Goal: Task Accomplishment & Management: Complete application form

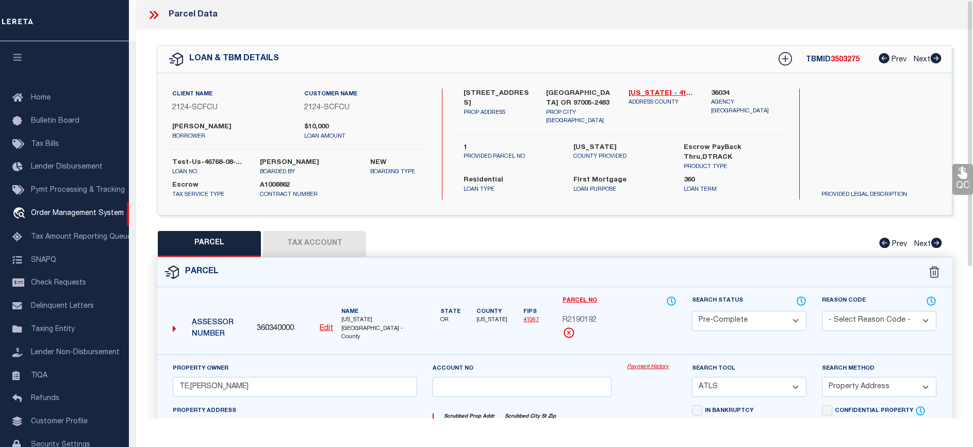
select select "PC"
select select "ATL"
select select "ADD"
select select "4718"
select select "2359"
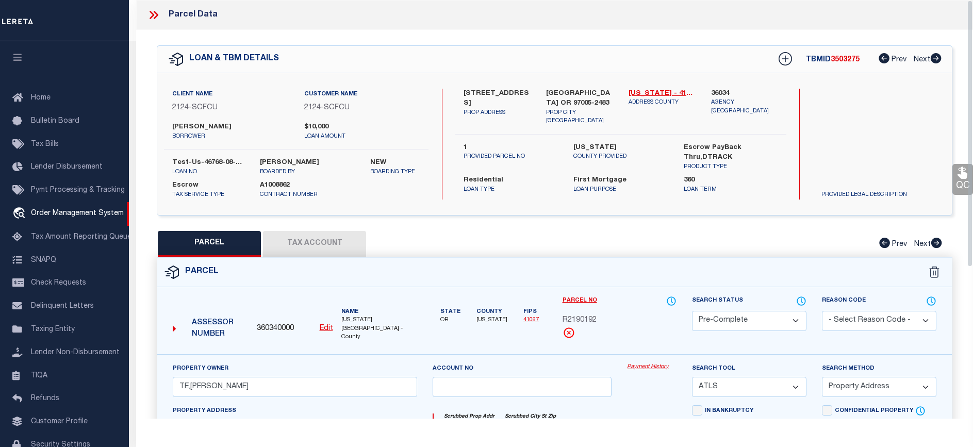
select select "10"
select select "Escrow"
select select "1"
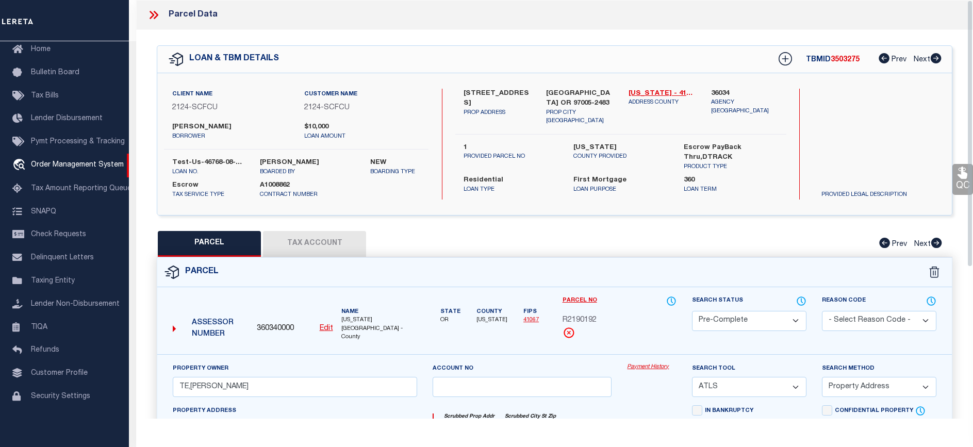
click at [161, 16] on div at bounding box center [158, 14] width 22 height 13
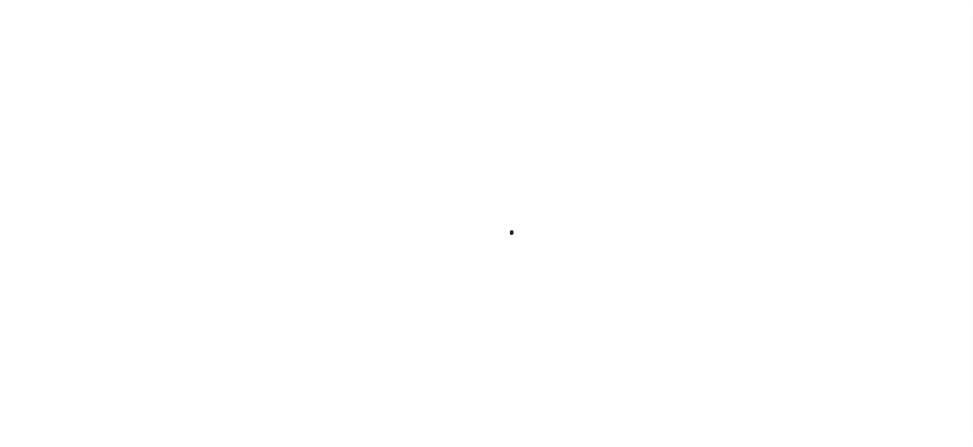
type input "test-us-46768-08-29-2025"
type input "[PERSON_NAME]"
select select
type input "[STREET_ADDRESS]"
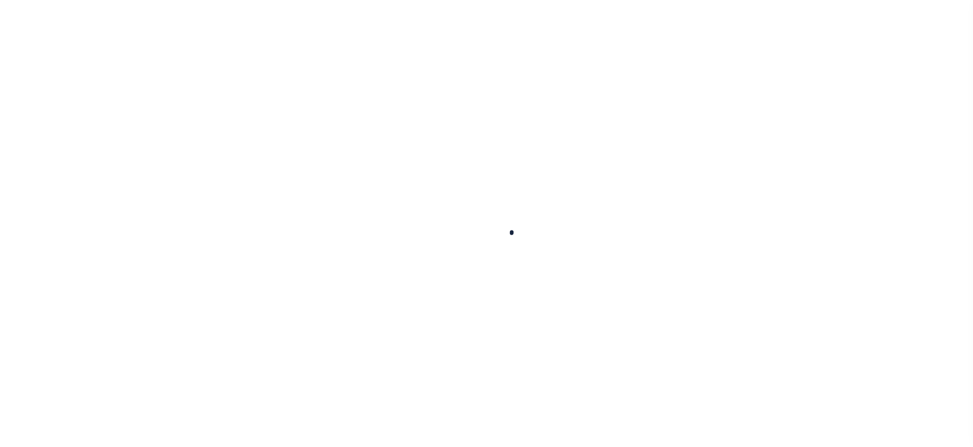
type input "BEAVERTON OR 97005-2483"
type input "08/28/2025"
select select "10"
select select "Escrow"
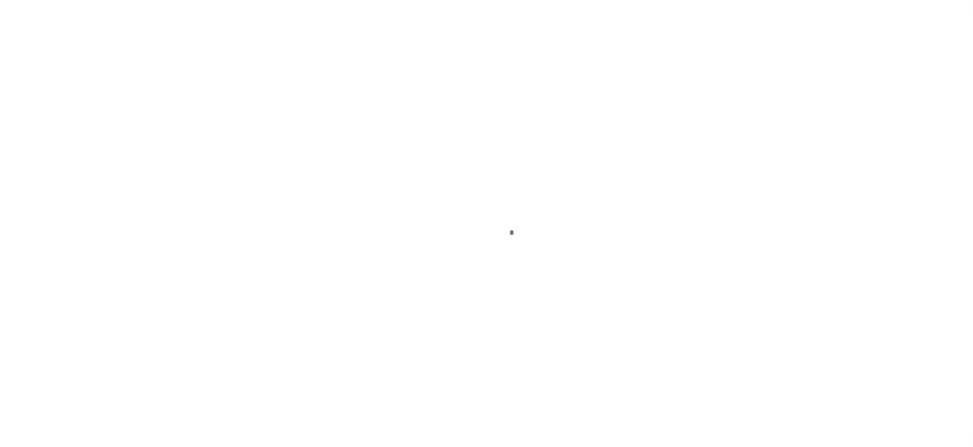
select select "4718"
select select "2359"
type input "[STREET_ADDRESS]"
type input "1"
type input "[GEOGRAPHIC_DATA] OR 97005-2483"
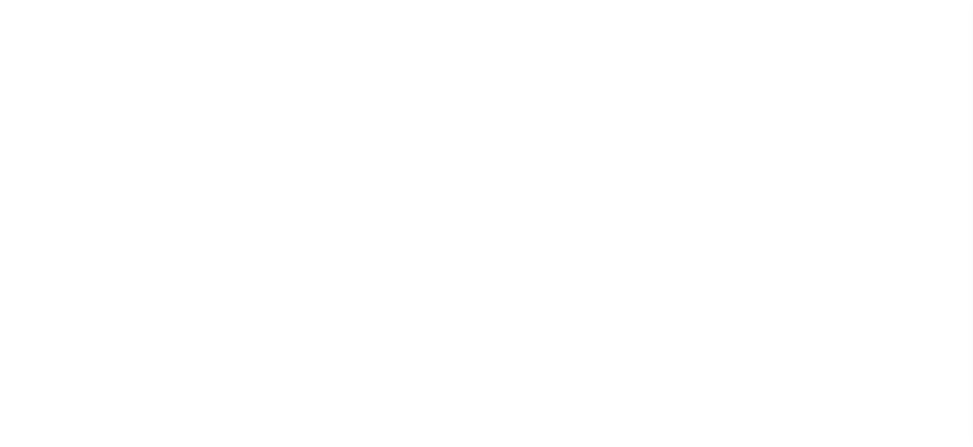
type input "1302"
type input "OR"
select select
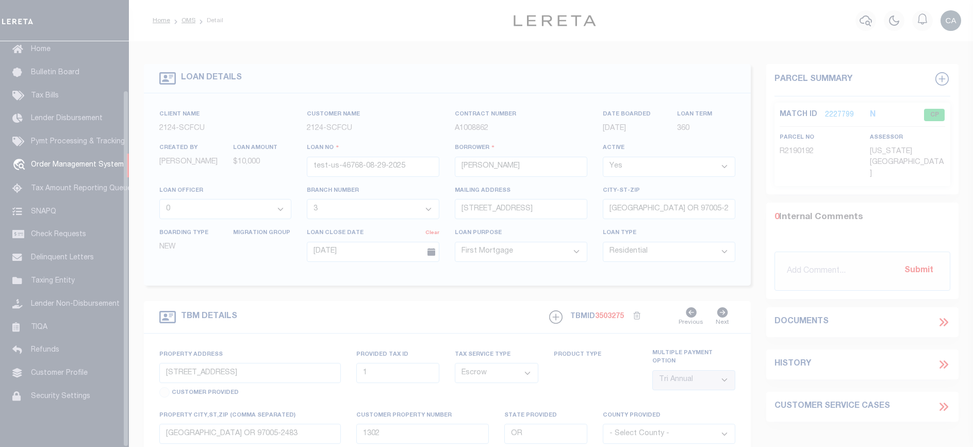
scroll to position [55, 0]
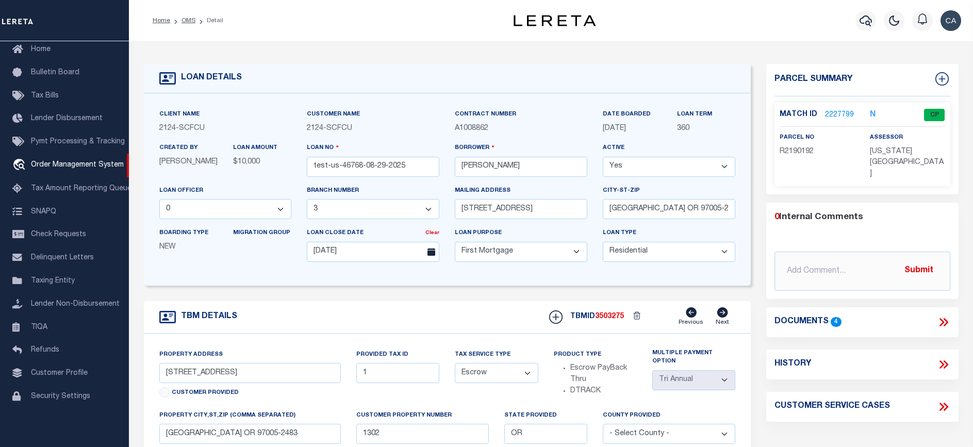
click at [948, 316] on icon at bounding box center [943, 322] width 13 height 13
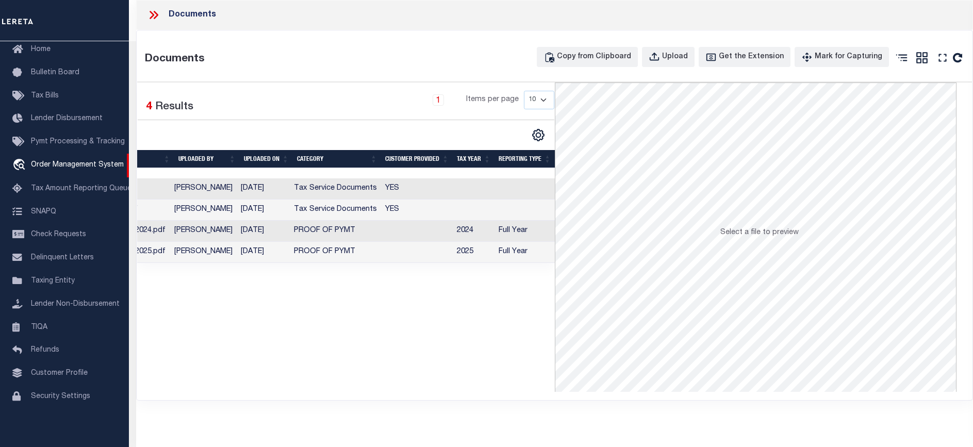
scroll to position [0, 0]
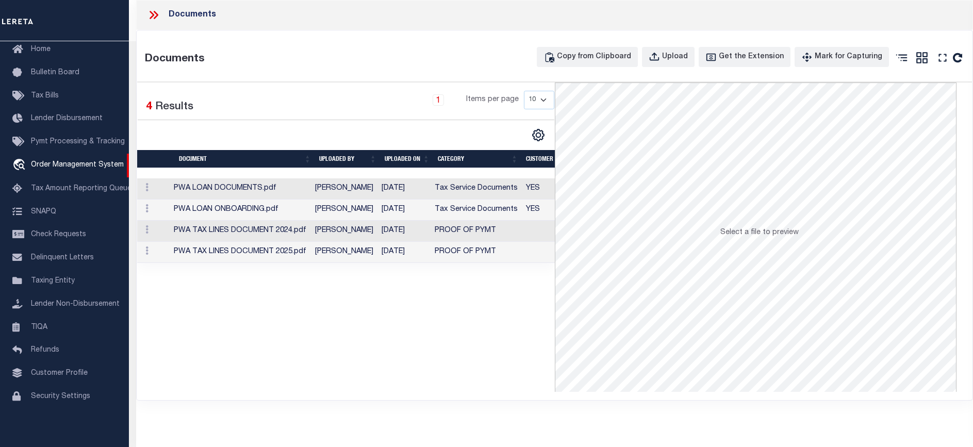
click at [160, 17] on icon at bounding box center [153, 14] width 13 height 13
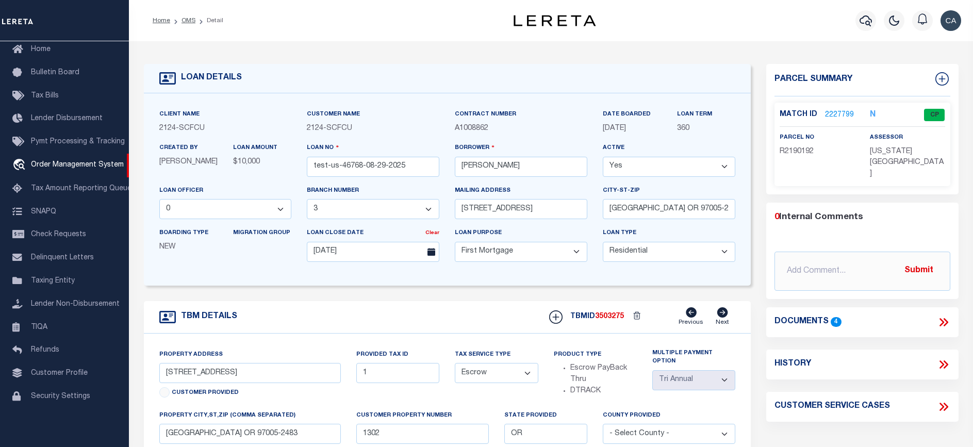
click at [840, 110] on link "2227799" at bounding box center [839, 115] width 29 height 11
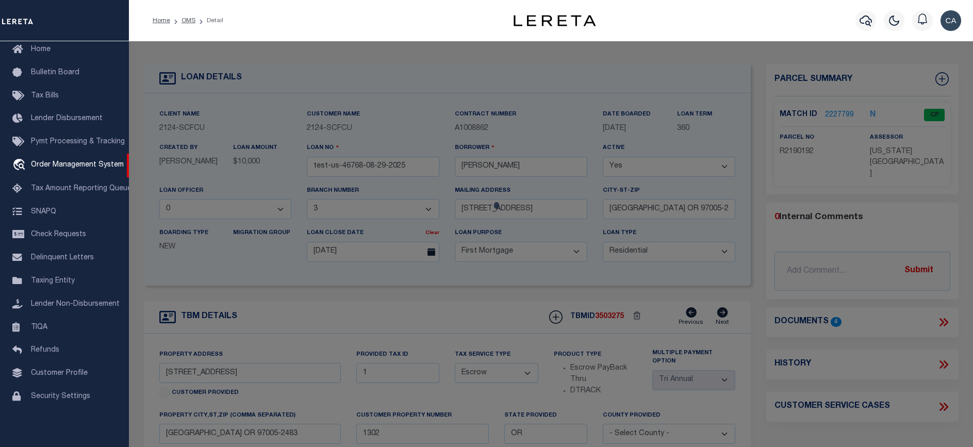
checkbox input "false"
select select "CP"
type input "TE,CHARLES H"
select select "ATL"
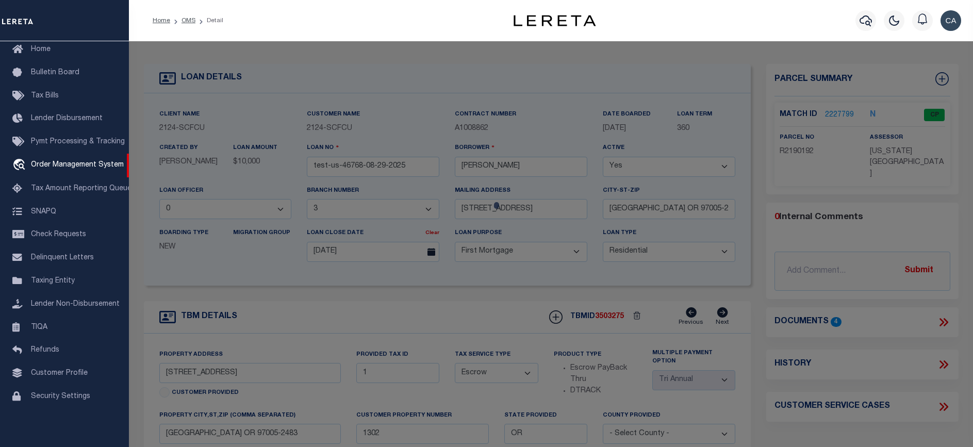
select select "ADD"
type input "13875 SW MERIDIAN ST , #141"
checkbox input "false"
type input "BEAVERTON, OR 97005"
type textarea "LOFTS AT 45 CENTRAL CONDO SUPP NO. 5: ANNEX STG 6, LOT 141"
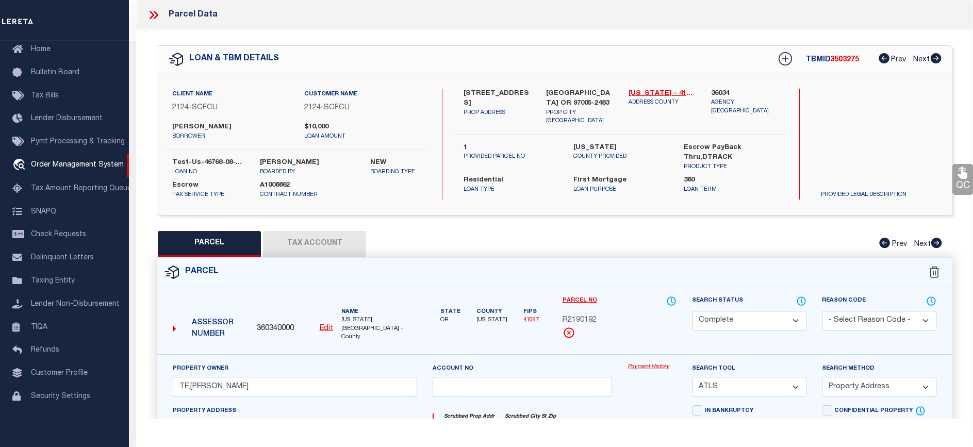
click at [354, 238] on button "Tax Account" at bounding box center [314, 244] width 103 height 26
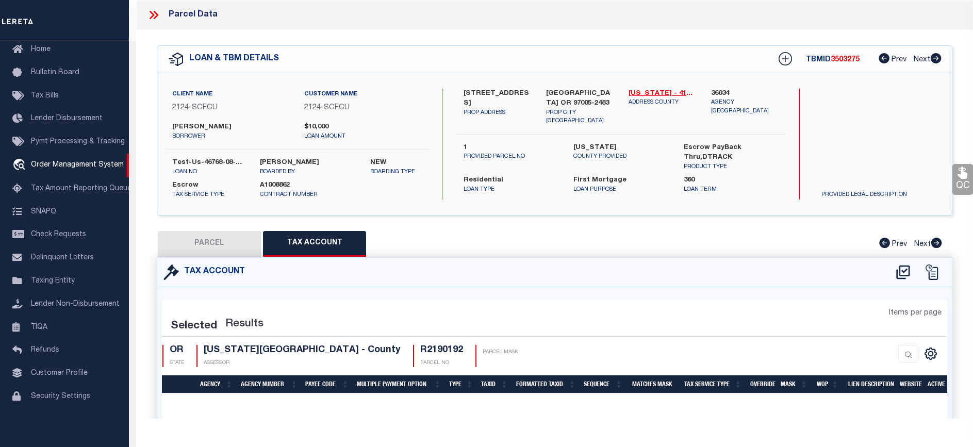
select select "100"
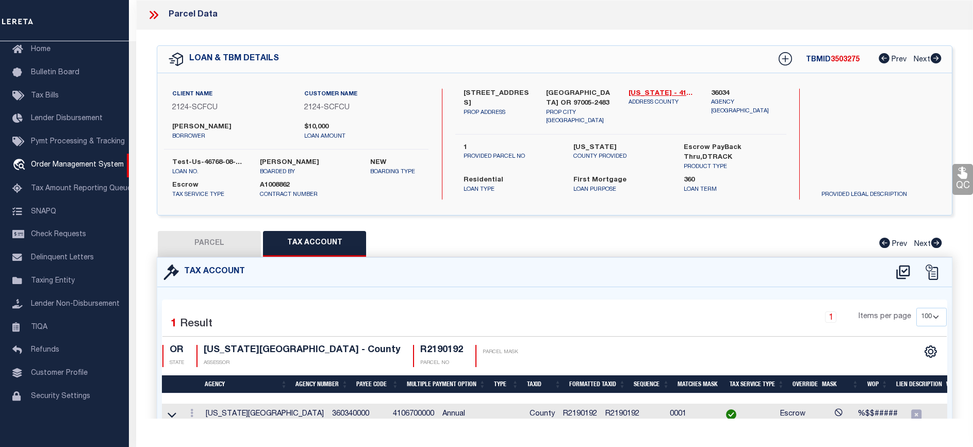
click at [159, 15] on icon at bounding box center [153, 14] width 13 height 13
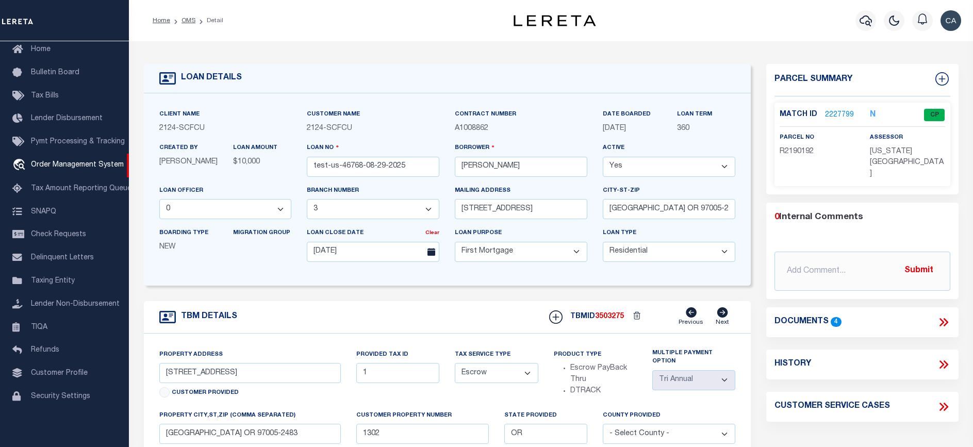
click at [842, 110] on link "2227799" at bounding box center [839, 115] width 29 height 11
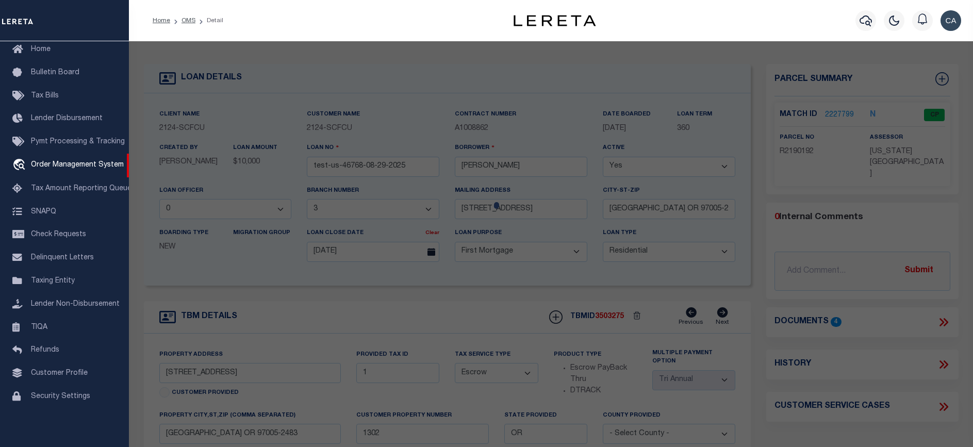
select select "AS"
select select
checkbox input "false"
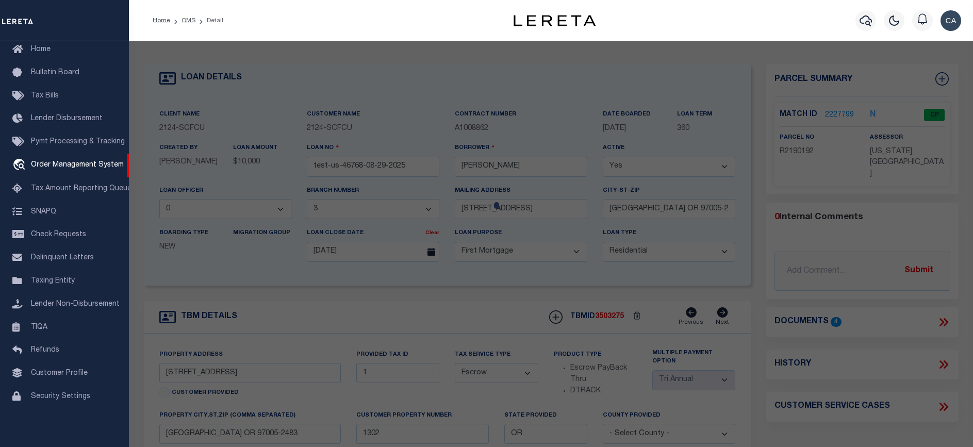
select select "CP"
type input "TE,CHARLES H"
select select "ATL"
select select "ADD"
type input "13875 SW MERIDIAN ST , #141"
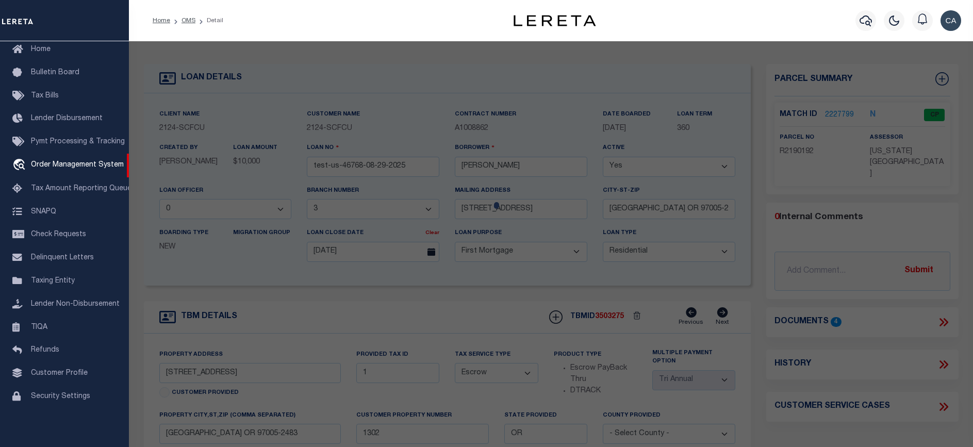
checkbox input "false"
type input "BEAVERTON, OR 97005"
type textarea "LOFTS AT 45 CENTRAL CONDO SUPP NO. 5: ANNEX STG 6, LOT 141"
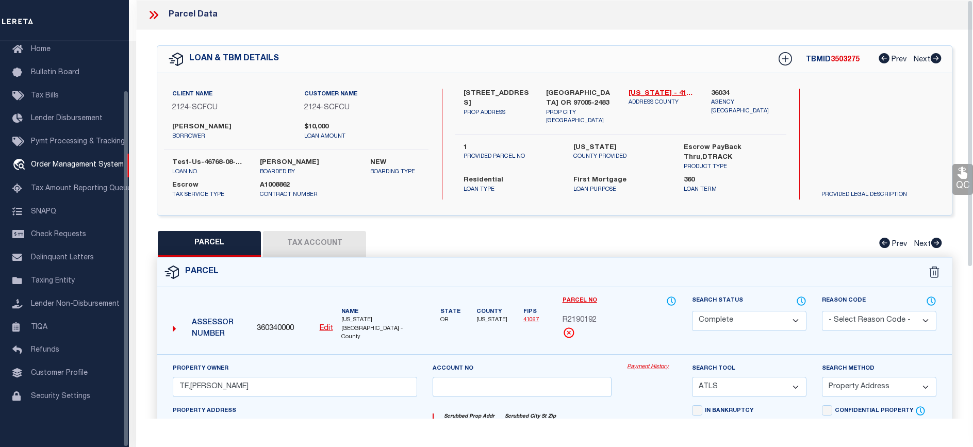
click at [163, 14] on div at bounding box center [158, 14] width 22 height 13
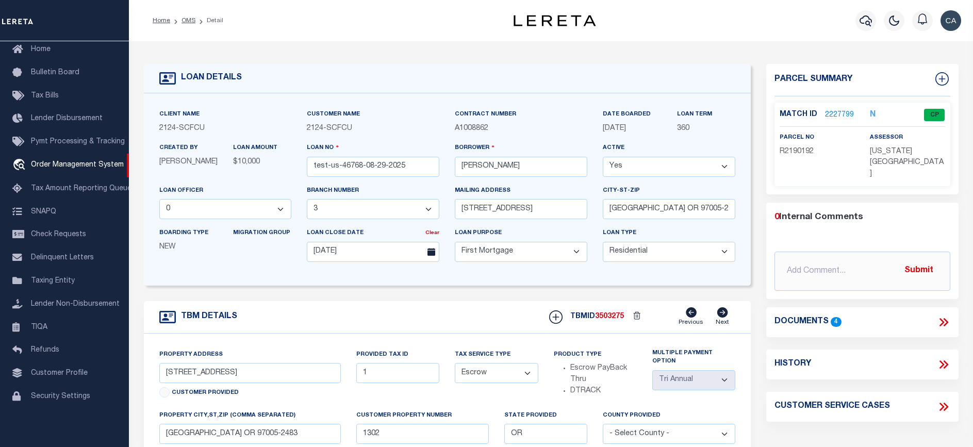
click at [152, 11] on ol "Home OMS Detail" at bounding box center [187, 21] width 87 height 22
click at [937, 316] on icon at bounding box center [943, 322] width 13 height 13
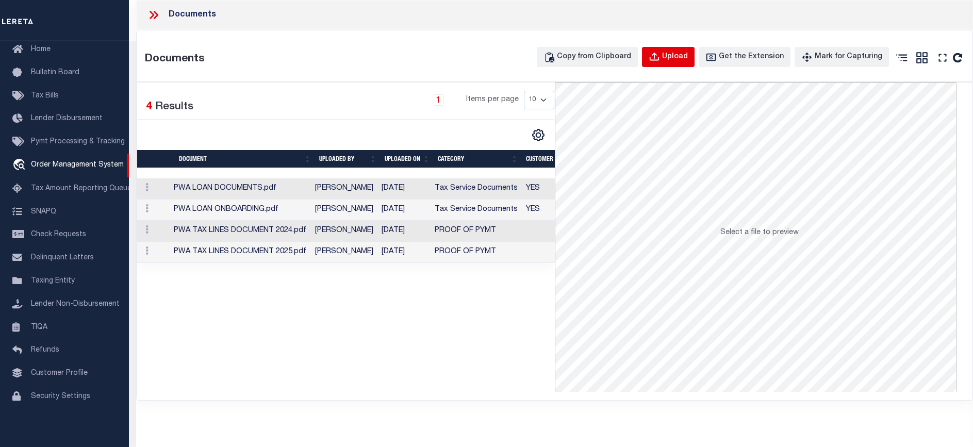
click at [679, 53] on div "Upload" at bounding box center [675, 57] width 26 height 11
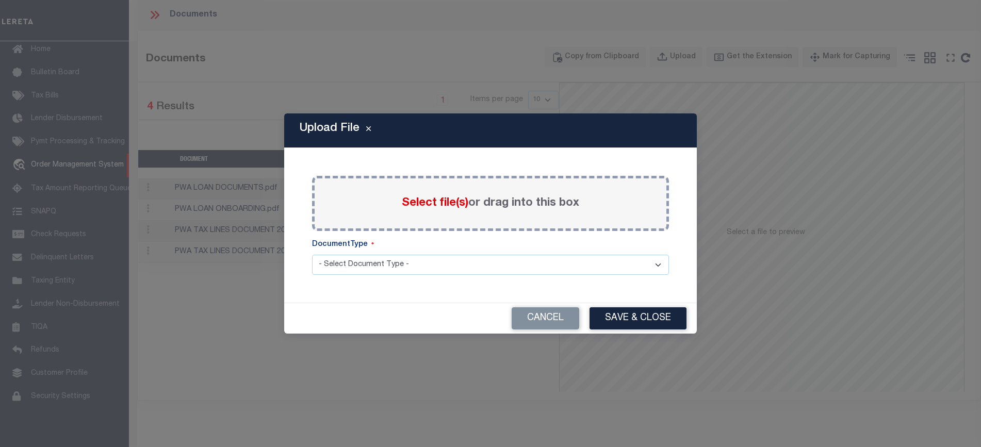
click at [446, 199] on span "Select file(s)" at bounding box center [435, 203] width 67 height 11
click at [0, 0] on input "Select file(s) or drag into this box" at bounding box center [0, 0] width 0 height 0
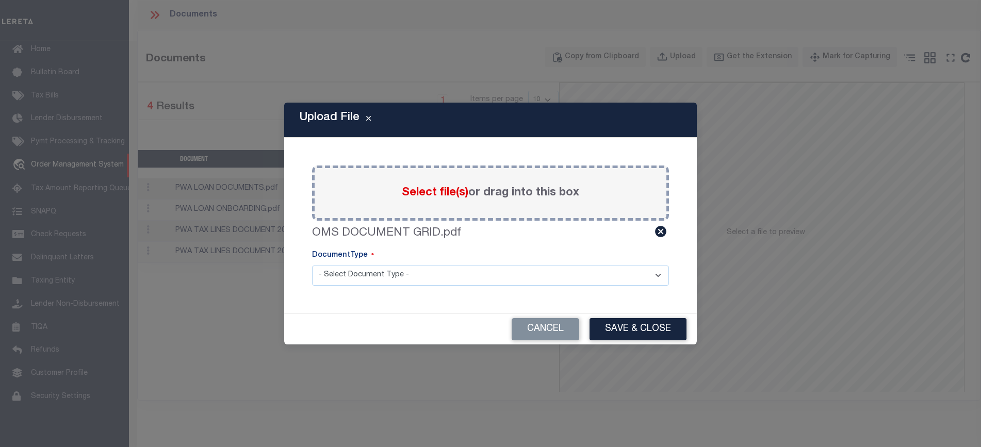
click at [510, 255] on div "DocumentType" at bounding box center [490, 257] width 357 height 15
click at [508, 274] on select "- Select Document Type - Tax Service Documents" at bounding box center [490, 276] width 357 height 20
select select "TAX"
click at [312, 266] on select "- Select Document Type - Tax Service Documents" at bounding box center [490, 276] width 357 height 20
click at [629, 323] on button "Save & Close" at bounding box center [638, 329] width 97 height 22
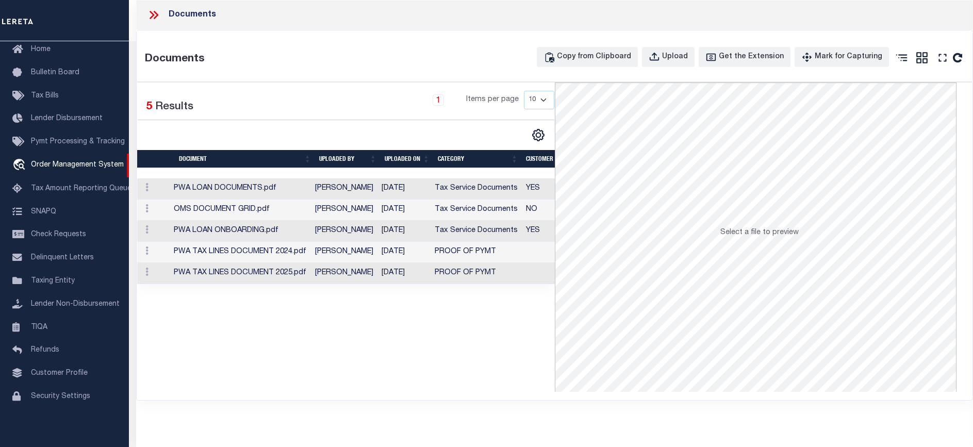
click at [402, 217] on td "[DATE]" at bounding box center [404, 210] width 53 height 21
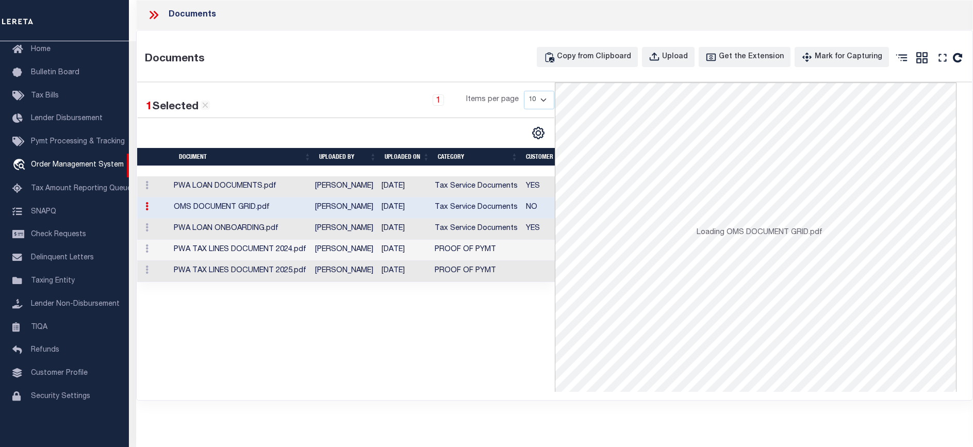
click at [157, 17] on icon at bounding box center [153, 14] width 13 height 13
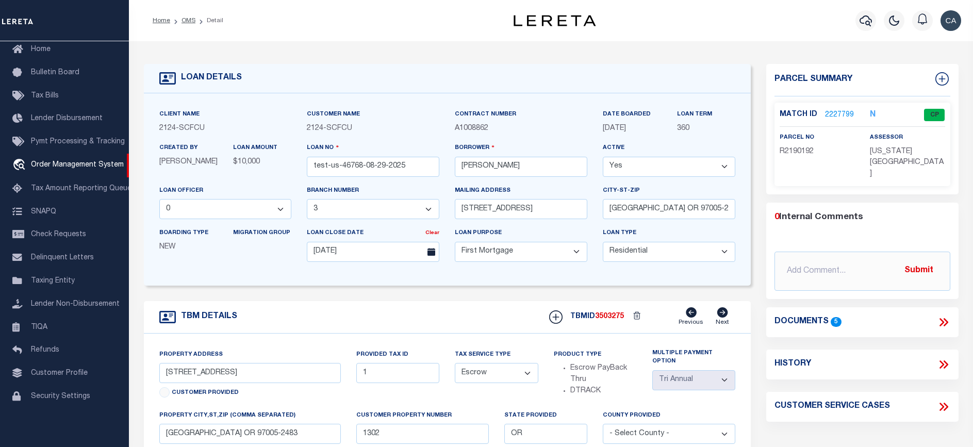
click at [844, 110] on link "2227799" at bounding box center [839, 115] width 29 height 11
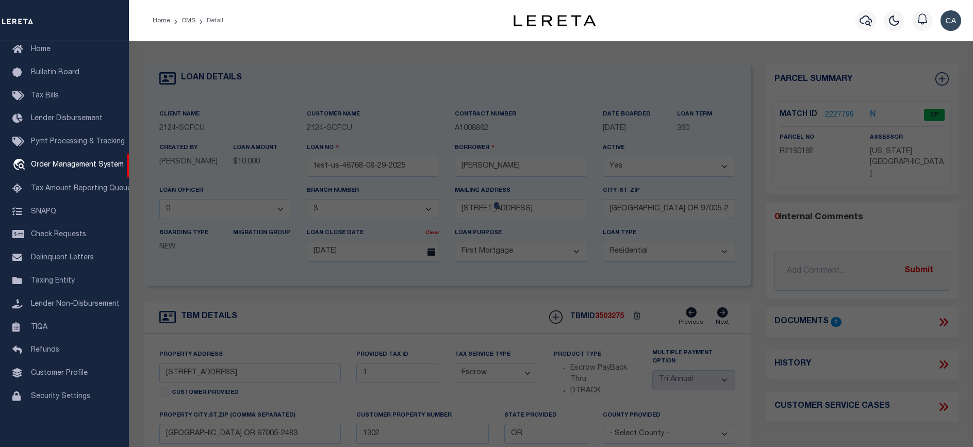
select select "AS"
select select
checkbox input "false"
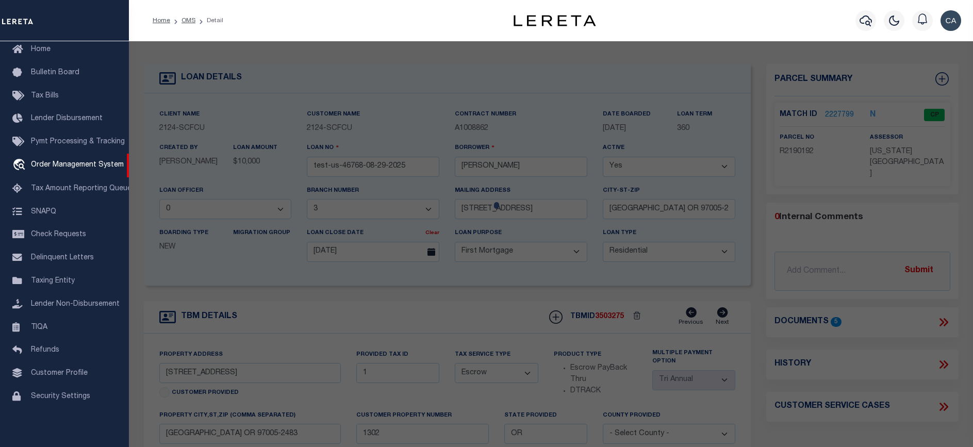
select select "CP"
type input "TE,CHARLES H"
select select "ATL"
select select "ADD"
type input "13875 SW MERIDIAN ST , #141"
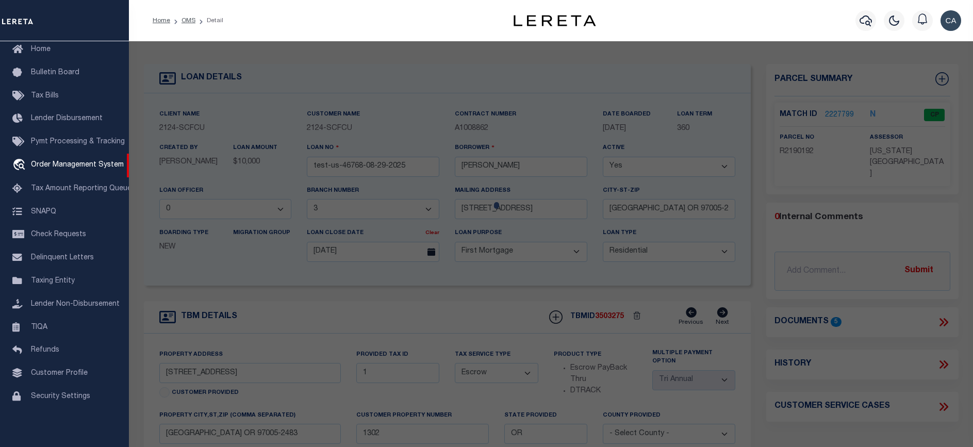
checkbox input "false"
type input "BEAVERTON, OR 97005"
type textarea "LOFTS AT 45 CENTRAL CONDO SUPP NO. 5: ANNEX STG 6, LOT 141"
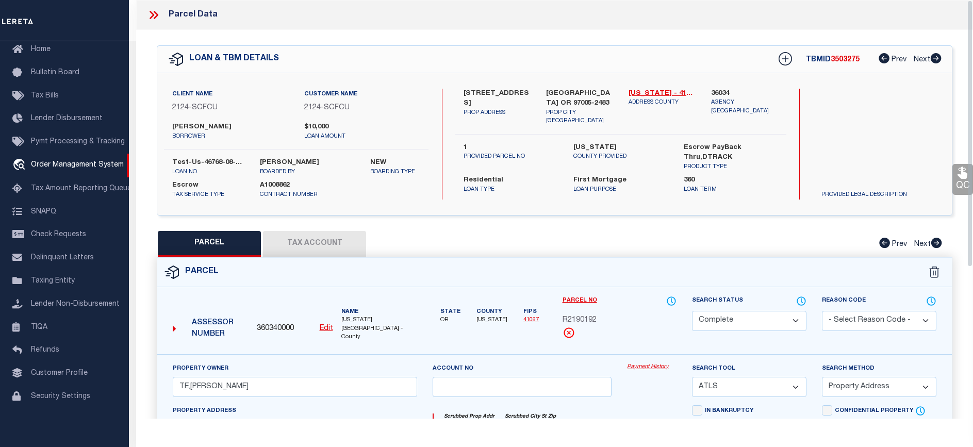
click at [347, 251] on button "Tax Account" at bounding box center [314, 244] width 103 height 26
select select "100"
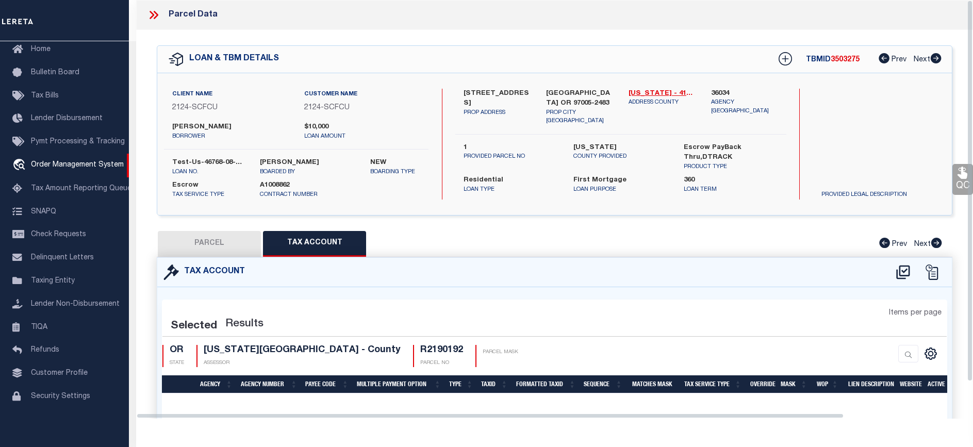
select select "100"
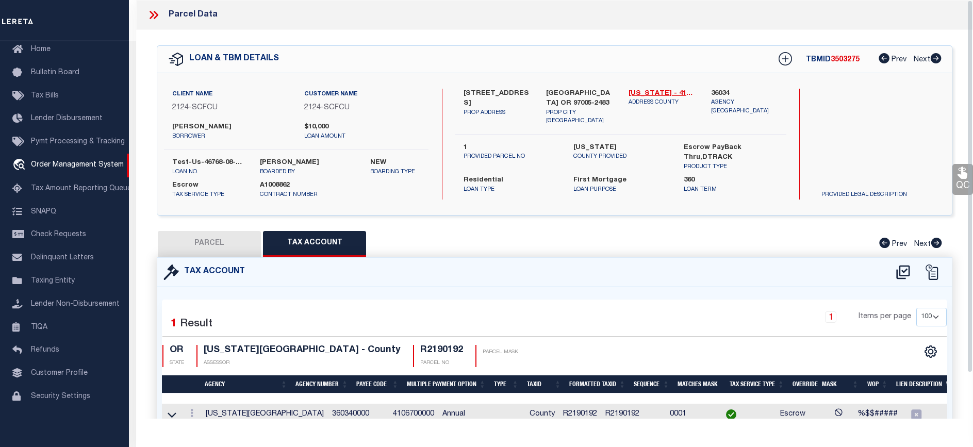
scroll to position [51, 0]
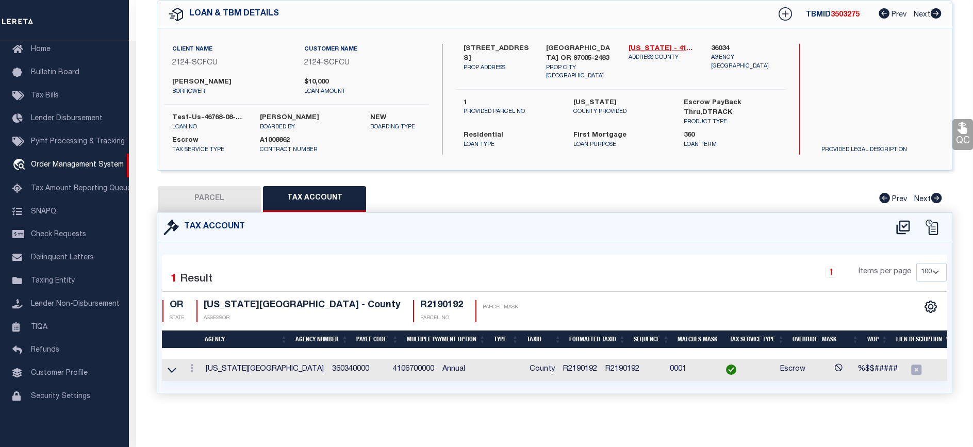
click at [217, 213] on div "Tax Account" at bounding box center [554, 227] width 795 height 29
click at [232, 186] on button "PARCEL" at bounding box center [209, 199] width 103 height 26
select select "AS"
select select
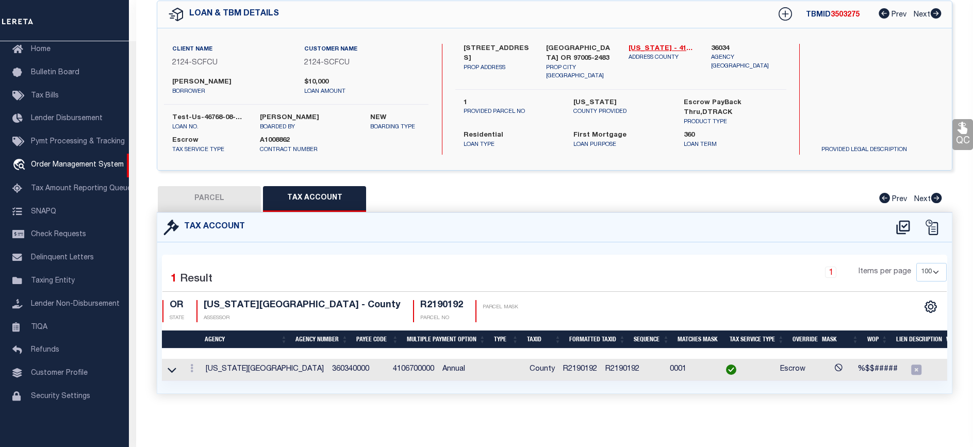
checkbox input "false"
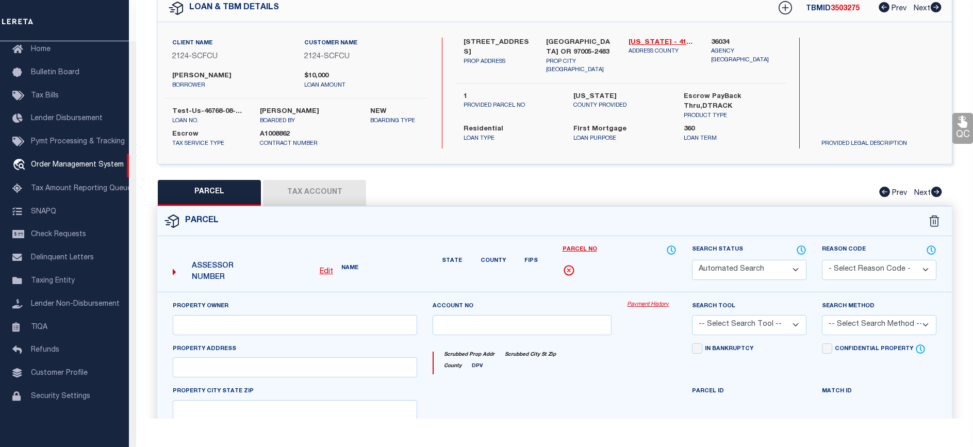
select select "CP"
type input "TE,CHARLES H"
select select "ATL"
select select "ADD"
type input "13875 SW MERIDIAN ST , #141"
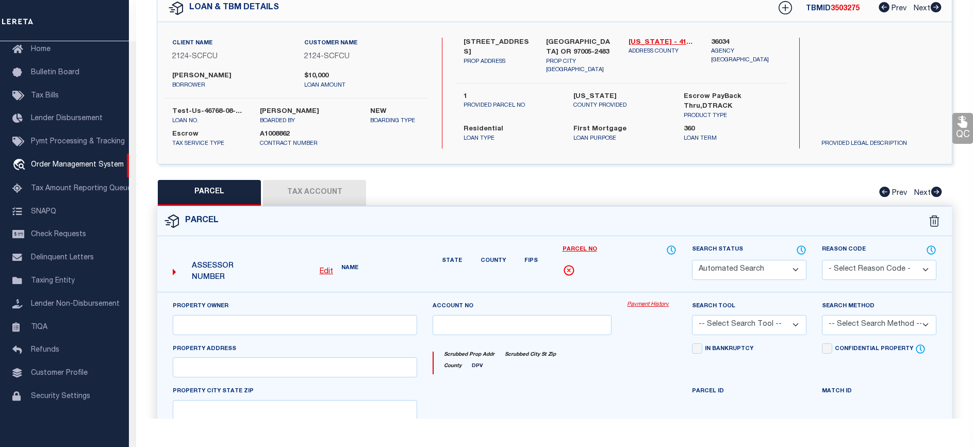
checkbox input "false"
type input "BEAVERTON, OR 97005"
type textarea "LOFTS AT 45 CENTRAL CONDO SUPP NO. 5: ANNEX STG 6, LOT 141"
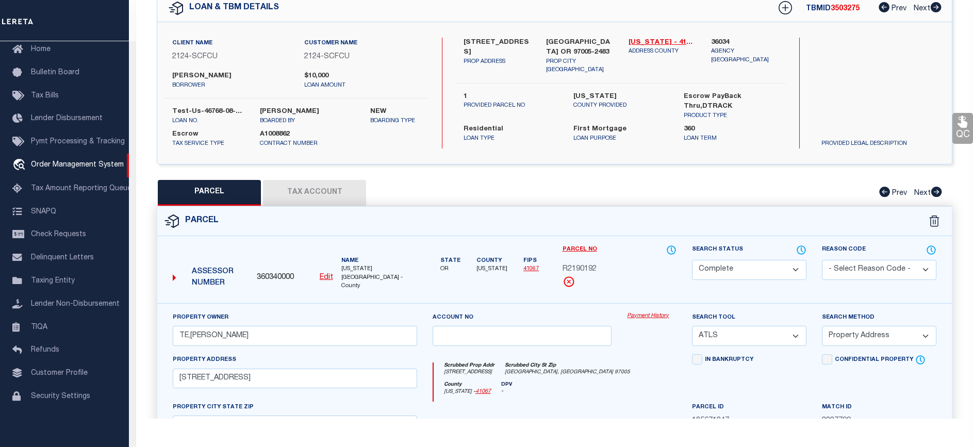
click at [666, 312] on link "Payment History" at bounding box center [652, 316] width 50 height 9
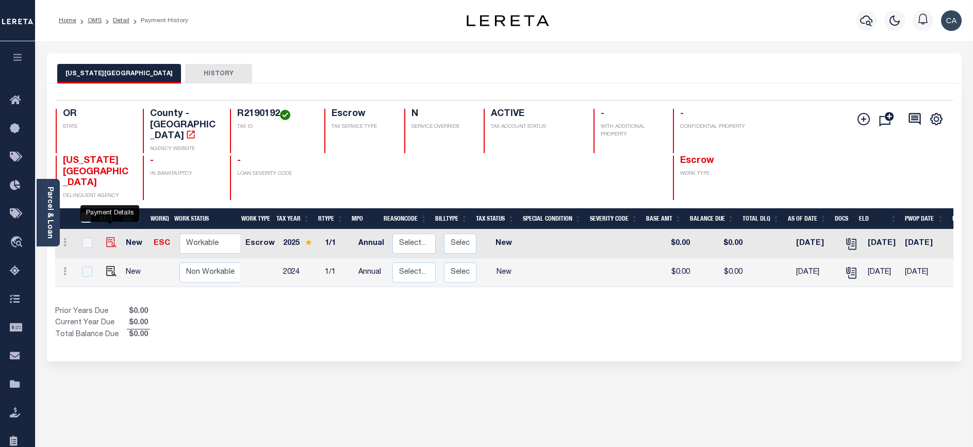
click at [106, 237] on img "" at bounding box center [111, 242] width 10 height 10
checkbox input "true"
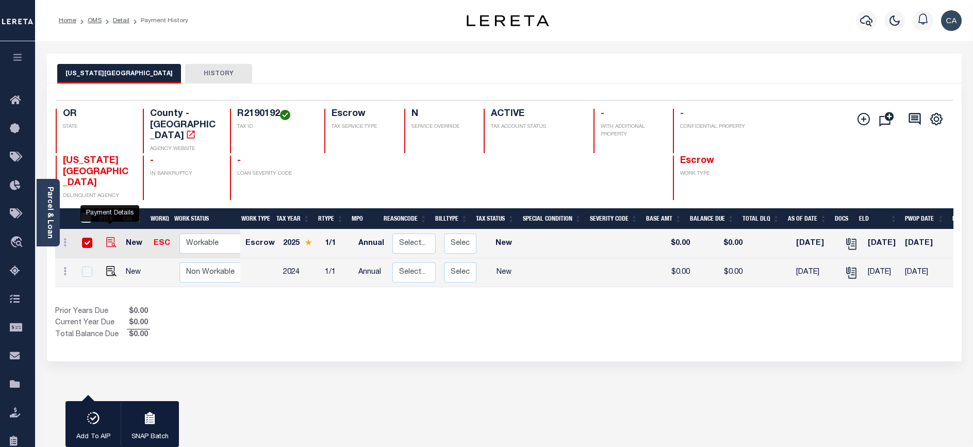
click at [115, 237] on img "" at bounding box center [111, 242] width 10 height 10
checkbox input "false"
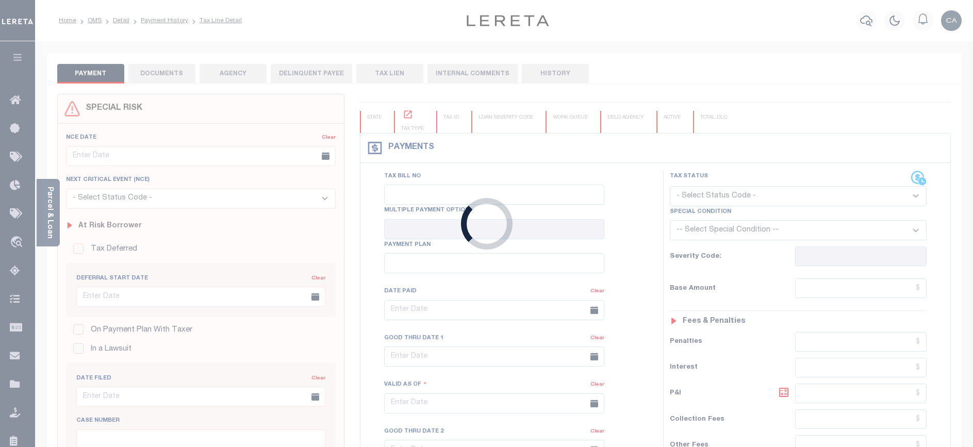
checkbox input "false"
type input "Annual"
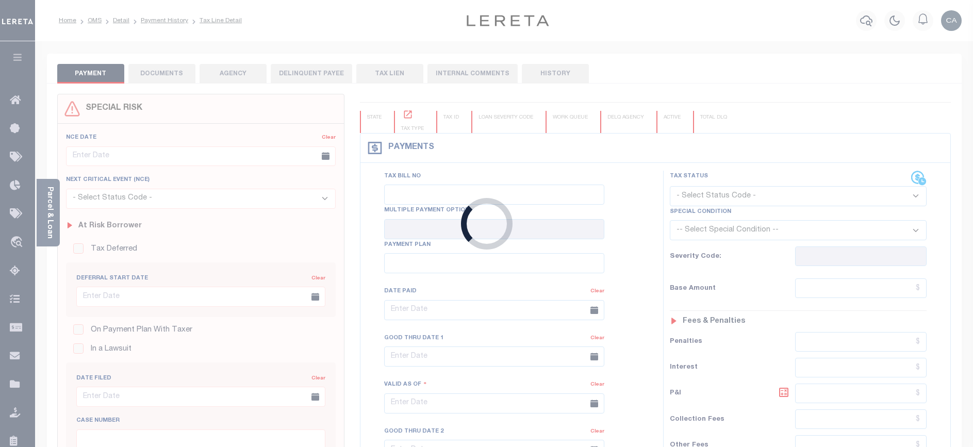
type input "[DATE]"
select select "NW2"
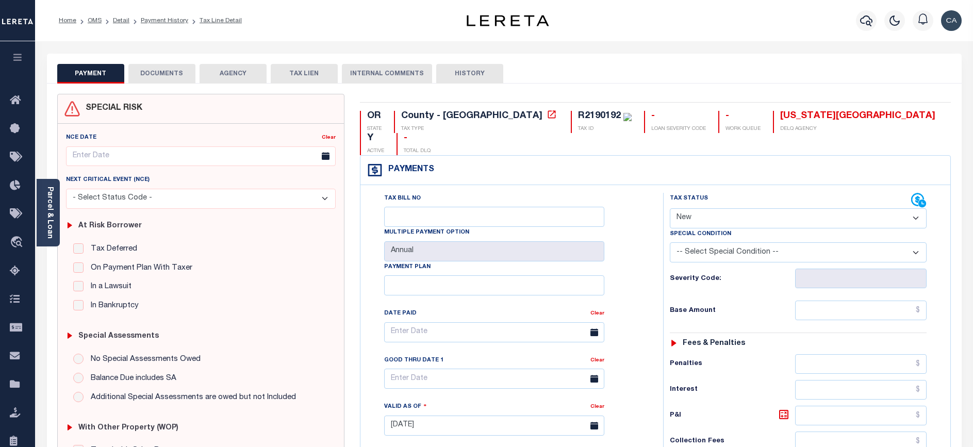
click at [153, 72] on button "DOCUMENTS" at bounding box center [161, 74] width 67 height 20
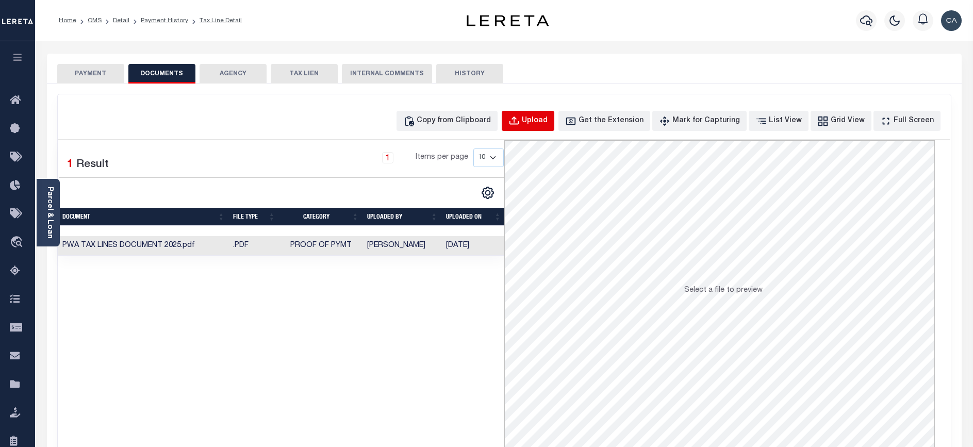
click at [548, 122] on div "Upload" at bounding box center [535, 121] width 26 height 11
select select "POP"
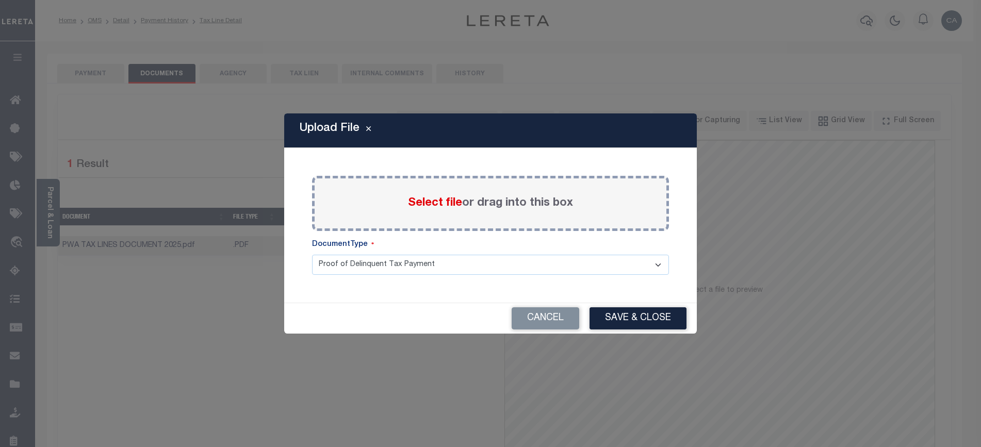
click at [450, 208] on span "Select file" at bounding box center [435, 203] width 54 height 11
drag, startPoint x: 450, startPoint y: 208, endPoint x: 415, endPoint y: 267, distance: 68.5
click at [413, 270] on select "Proof of Delinquent Tax Payment" at bounding box center [490, 265] width 357 height 20
click at [429, 242] on div "DocumentType" at bounding box center [490, 246] width 357 height 15
click at [432, 202] on span "Select file" at bounding box center [435, 203] width 54 height 11
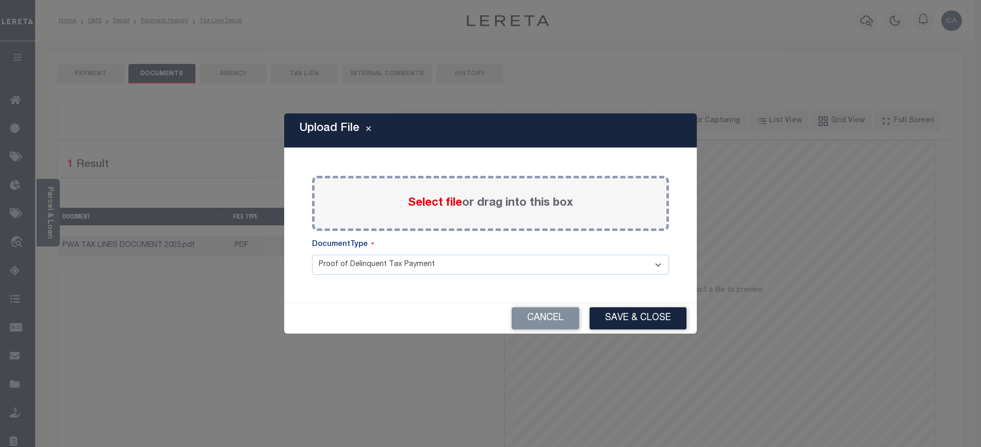
click at [0, 0] on input "Select file or drag into this box" at bounding box center [0, 0] width 0 height 0
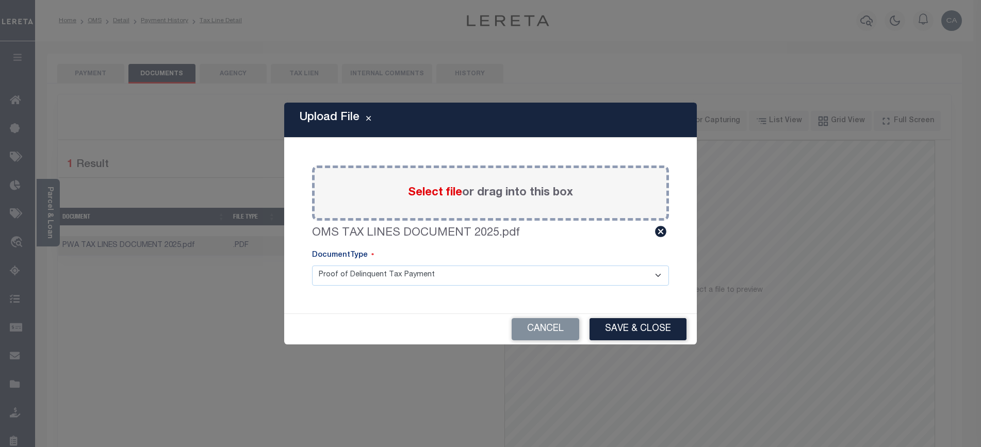
click at [633, 322] on button "Save & Close" at bounding box center [638, 329] width 97 height 22
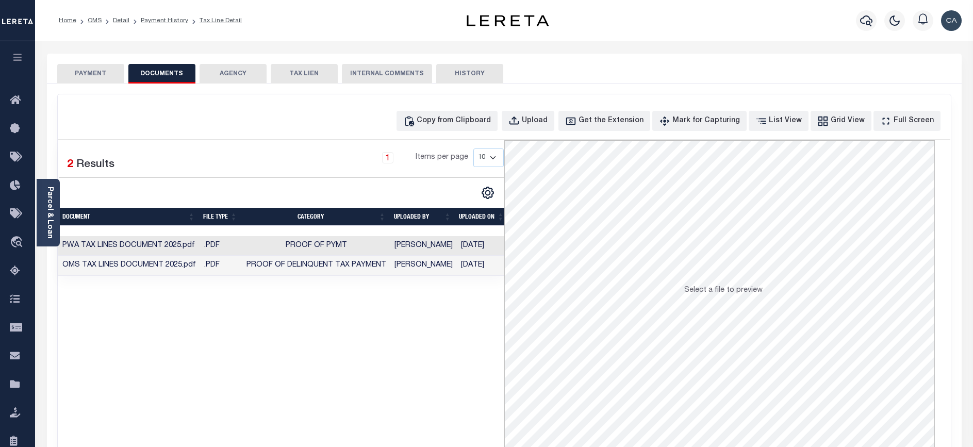
click at [168, 62] on div "PAYMENT DOCUMENTS AGENCY DELINQUENT PAYEE TAX LIEN" at bounding box center [504, 69] width 915 height 30
click at [173, 16] on li "Payment History" at bounding box center [158, 20] width 59 height 9
click at [207, 18] on link "Tax Line Detail" at bounding box center [221, 21] width 42 height 6
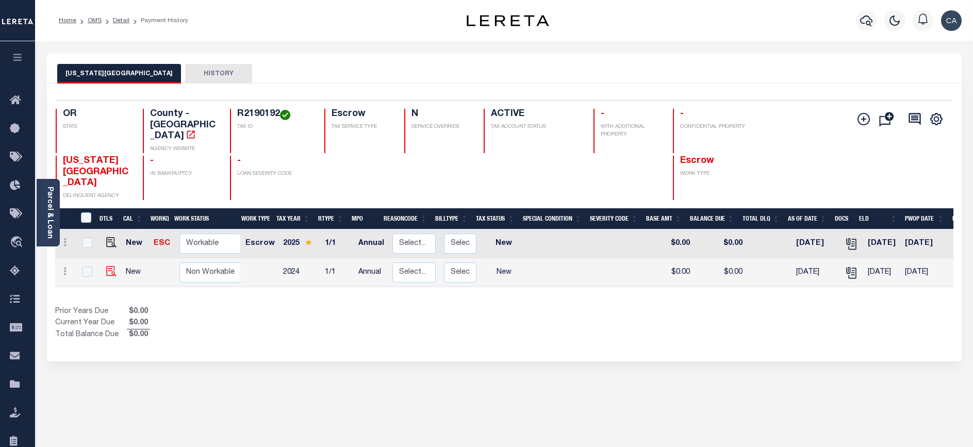
click at [115, 266] on img at bounding box center [111, 271] width 10 height 10
checkbox input "true"
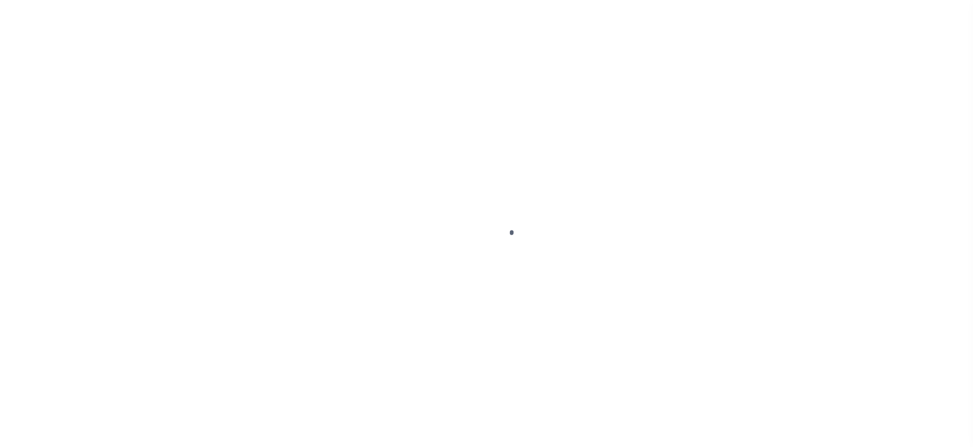
select select "NW2"
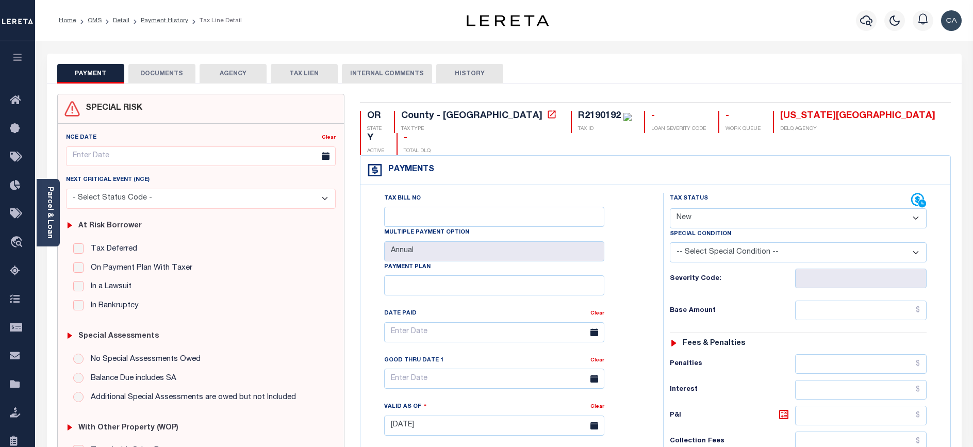
click at [185, 69] on button "DOCUMENTS" at bounding box center [161, 74] width 67 height 20
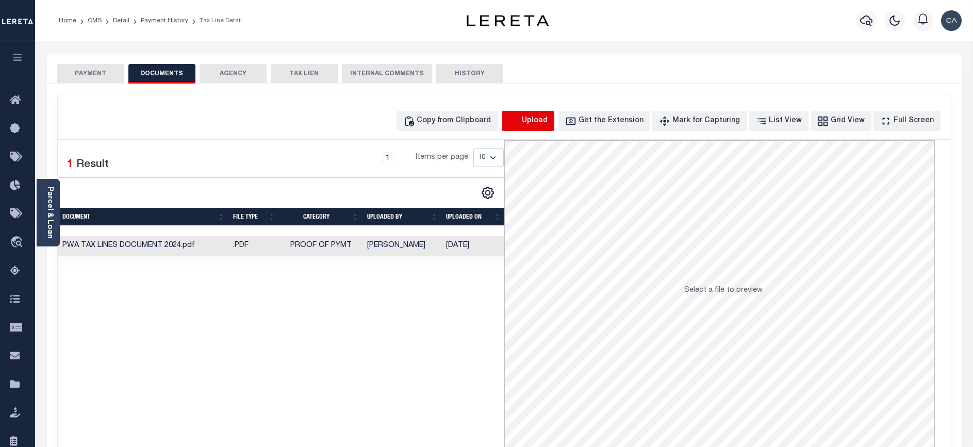
click at [520, 123] on icon "button" at bounding box center [514, 121] width 11 height 11
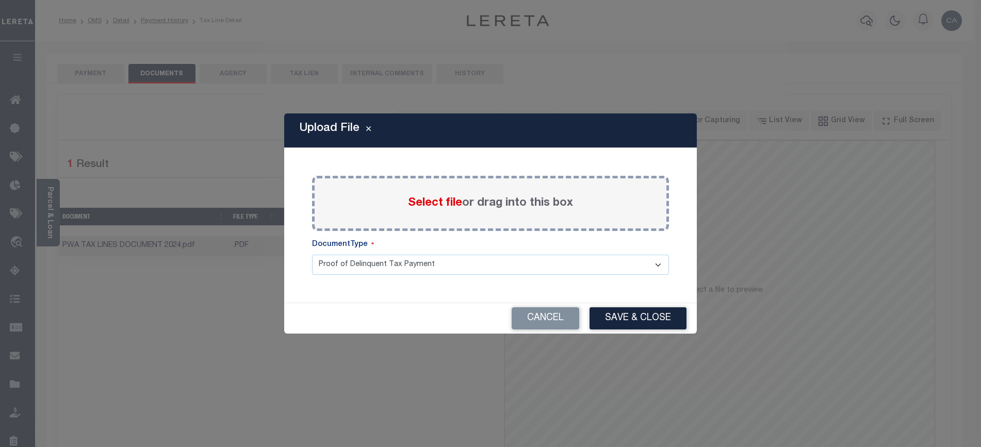
click at [450, 188] on div "Select file or drag into this box" at bounding box center [490, 203] width 357 height 55
click at [446, 198] on span "Select file" at bounding box center [435, 203] width 54 height 11
click at [0, 0] on input "Select file or drag into this box" at bounding box center [0, 0] width 0 height 0
click at [552, 319] on button "Cancel" at bounding box center [546, 318] width 68 height 22
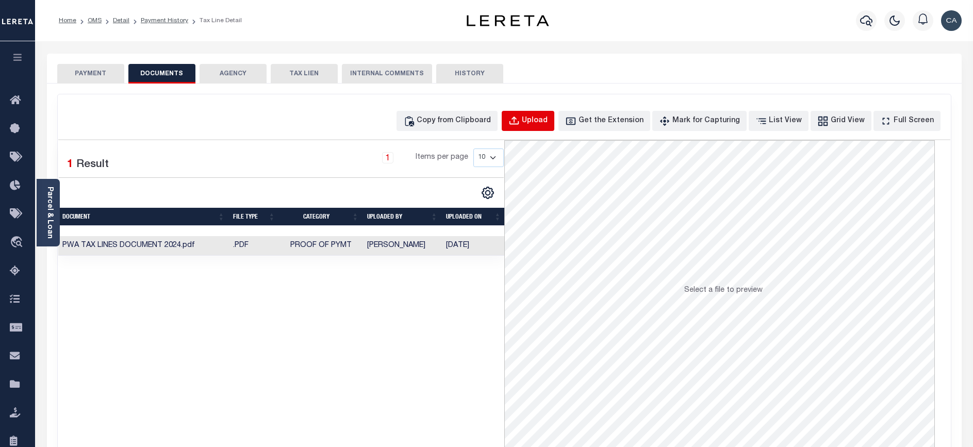
click at [548, 118] on div "Upload" at bounding box center [535, 121] width 26 height 11
select select "POP"
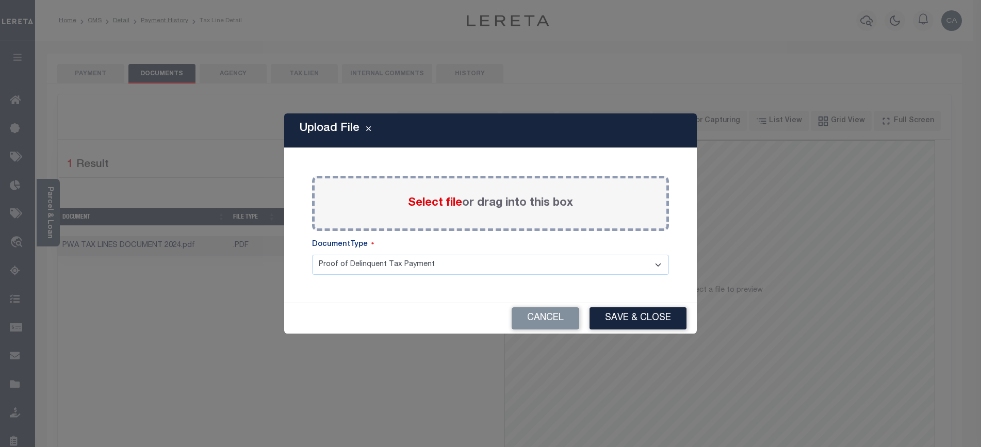
click at [451, 256] on select "Proof of Delinquent Tax Payment" at bounding box center [490, 265] width 357 height 20
click at [450, 219] on div "Select file or drag into this box" at bounding box center [490, 203] width 357 height 55
click at [449, 202] on span "Select file" at bounding box center [435, 203] width 54 height 11
click at [0, 0] on input "Select file or drag into this box" at bounding box center [0, 0] width 0 height 0
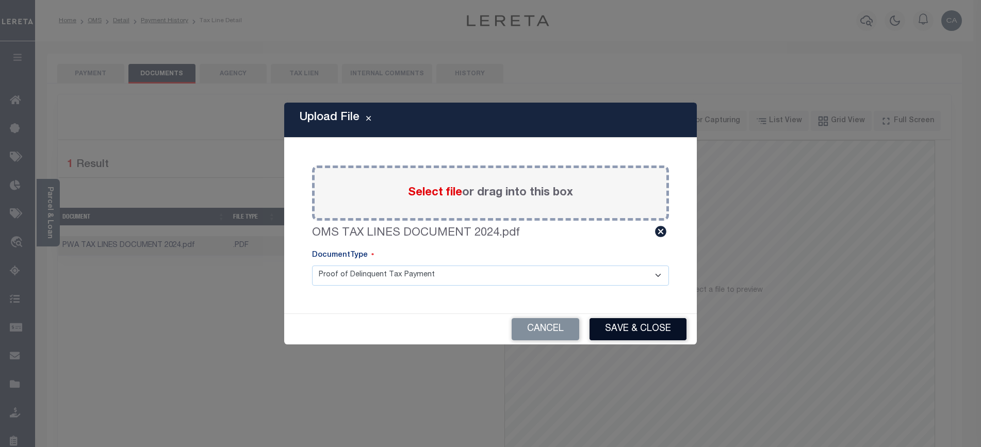
click at [627, 336] on button "Save & Close" at bounding box center [638, 329] width 97 height 22
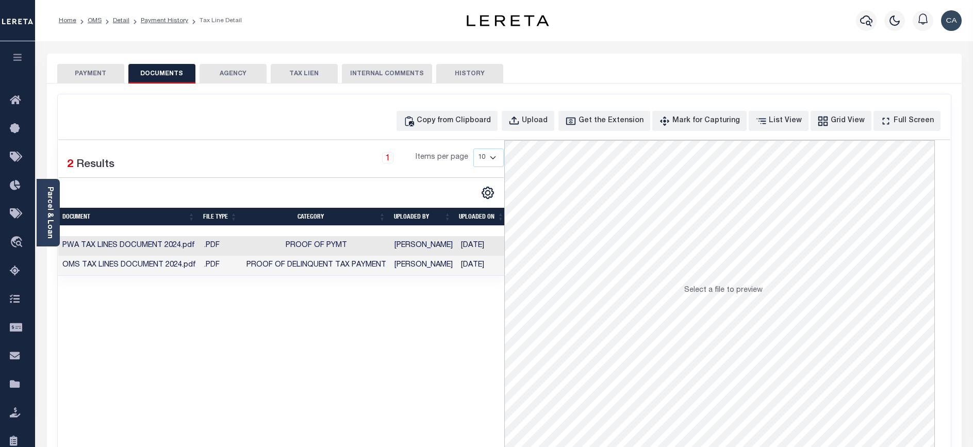
drag, startPoint x: 280, startPoint y: 383, endPoint x: 263, endPoint y: 230, distance: 154.1
click at [280, 383] on div "Selected 2 Results 1 Items per page 10 25 50 100" at bounding box center [281, 295] width 446 height 310
click at [114, 21] on link "Detail" at bounding box center [121, 21] width 17 height 6
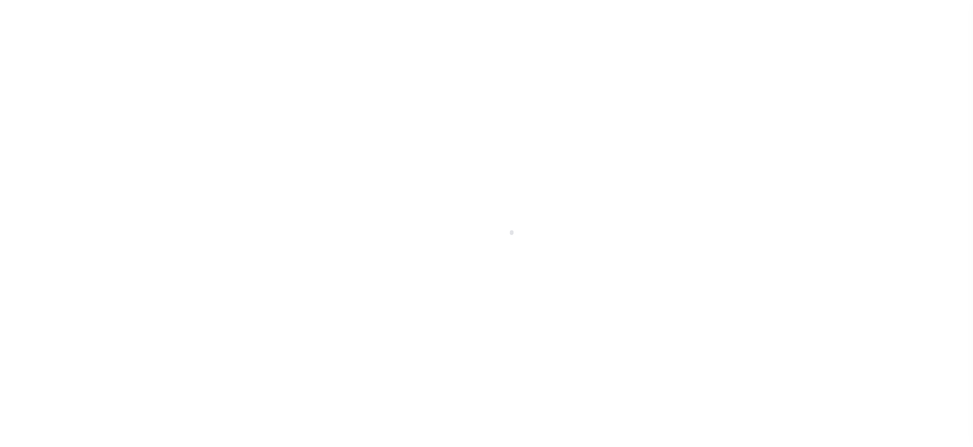
select select "4718"
select select "2359"
select select "10"
select select "Escrow"
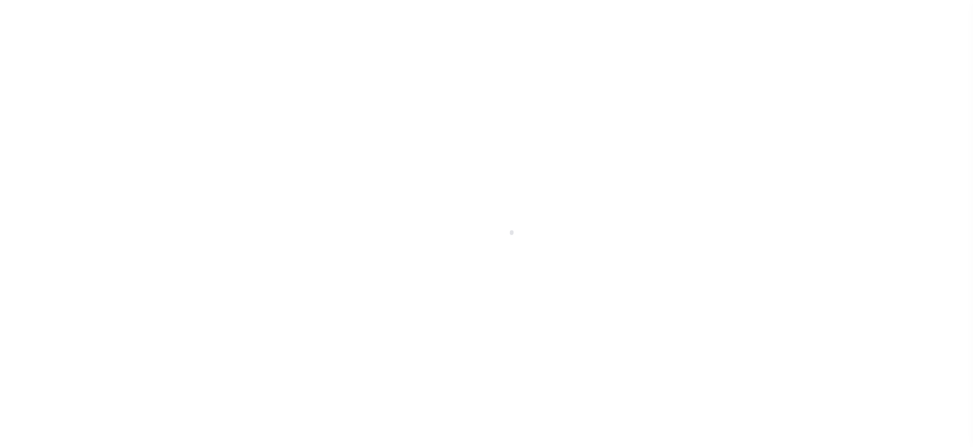
select select "1"
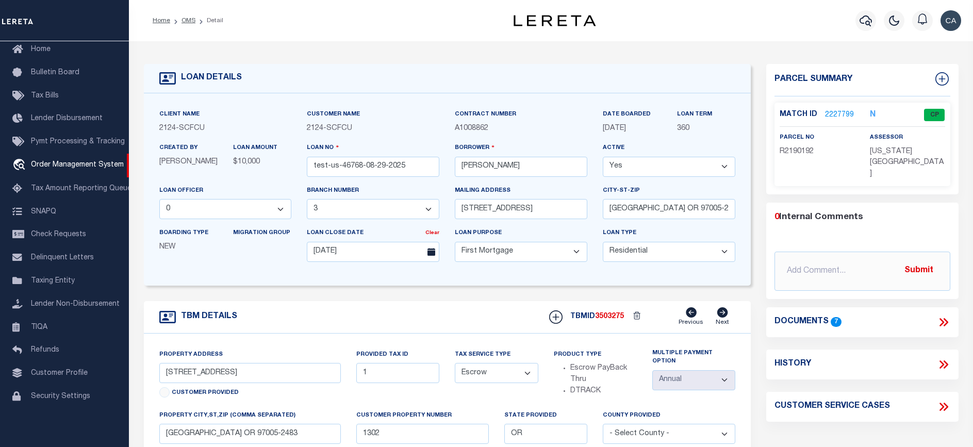
click at [611, 320] on span "3503275" at bounding box center [609, 316] width 29 height 7
copy span "3503275"
click at [484, 284] on div "Client Name 2124 - SCFCU Customer Name 2124 - SCFCU Contract Number 360 Yes" at bounding box center [448, 189] width 608 height 192
